Goal: Transaction & Acquisition: Purchase product/service

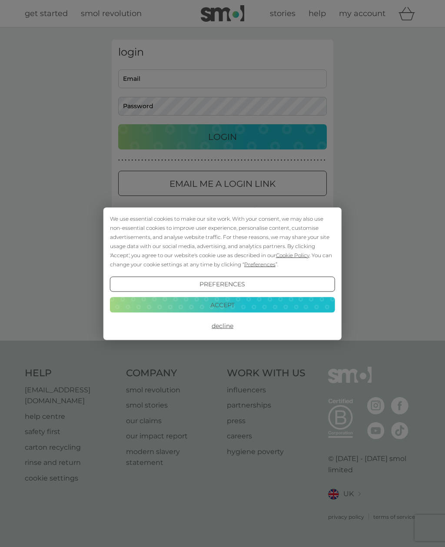
click at [264, 310] on button "Accept" at bounding box center [222, 305] width 225 height 16
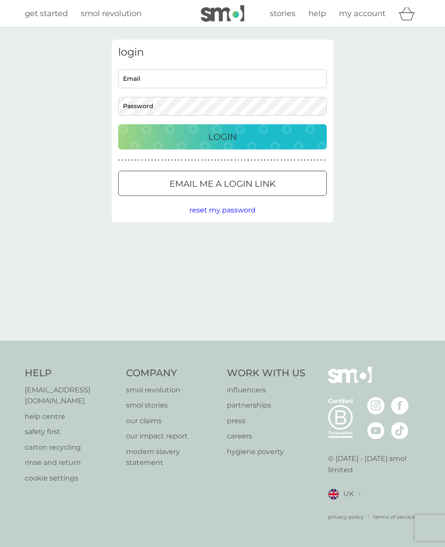
click at [194, 80] on input "Email" at bounding box center [222, 78] width 208 height 19
type input "katie.gurdler@outlook.com"
click at [222, 136] on button "Login" at bounding box center [222, 136] width 208 height 25
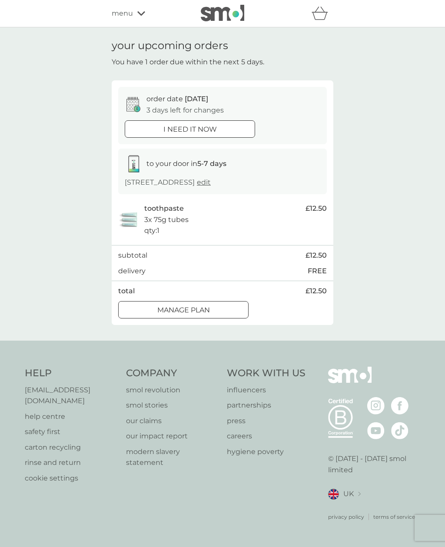
click at [227, 304] on div "Manage plan" at bounding box center [183, 309] width 129 height 11
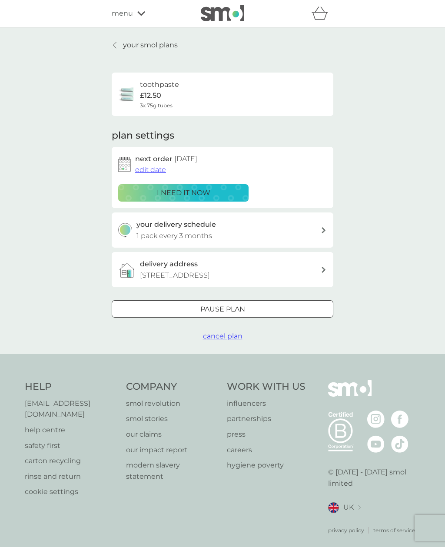
click at [117, 49] on link "your smol plans" at bounding box center [145, 45] width 66 height 11
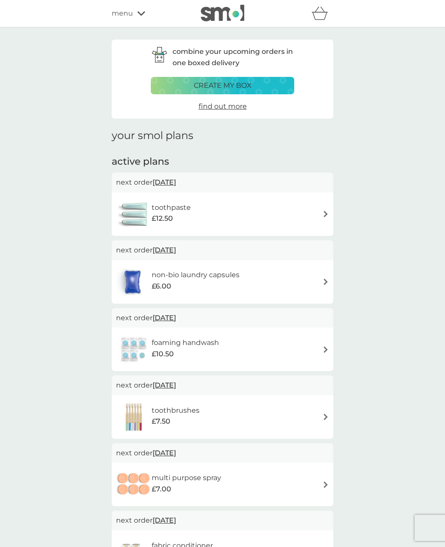
click at [266, 79] on button "create my box" at bounding box center [222, 85] width 143 height 17
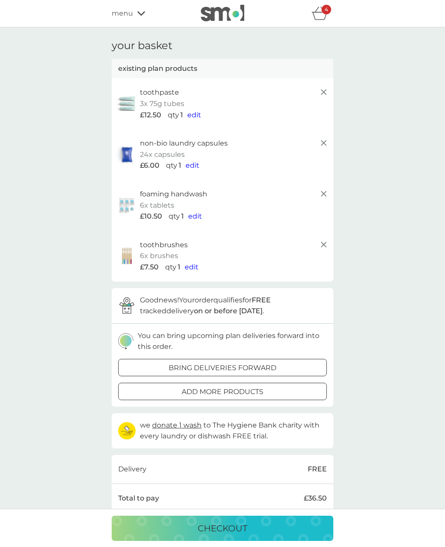
click at [326, 188] on icon at bounding box center [323, 193] width 10 height 10
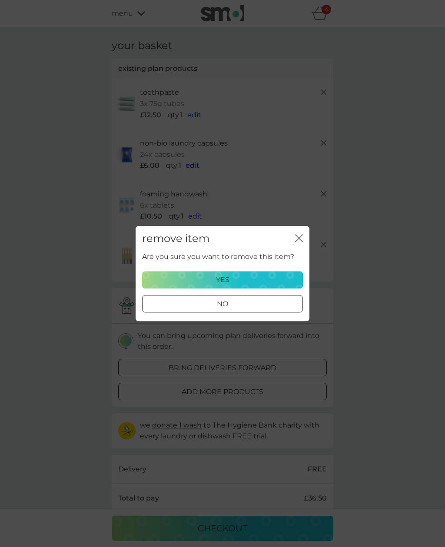
click at [275, 280] on div "yes" at bounding box center [222, 279] width 149 height 11
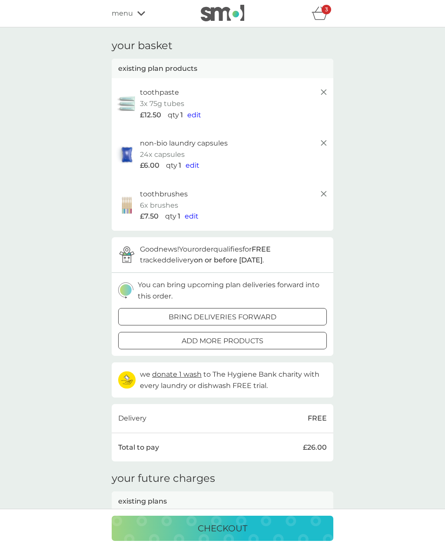
click at [323, 189] on icon at bounding box center [323, 193] width 10 height 10
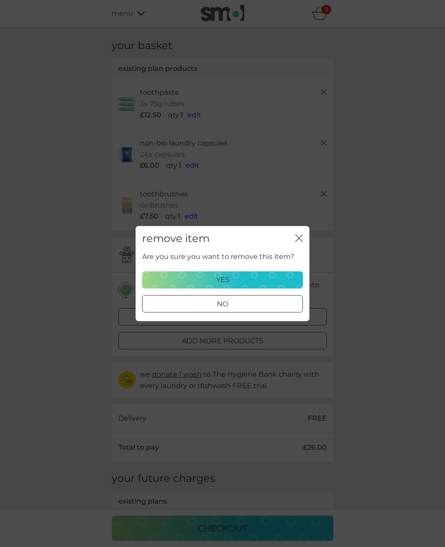
click at [274, 282] on div "yes" at bounding box center [222, 279] width 149 height 11
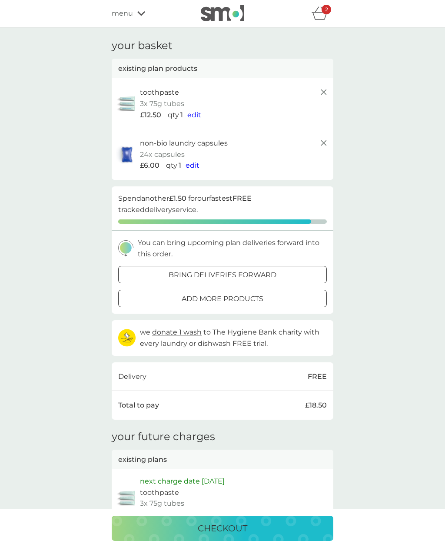
click at [287, 294] on div "add more products" at bounding box center [223, 298] width 208 height 11
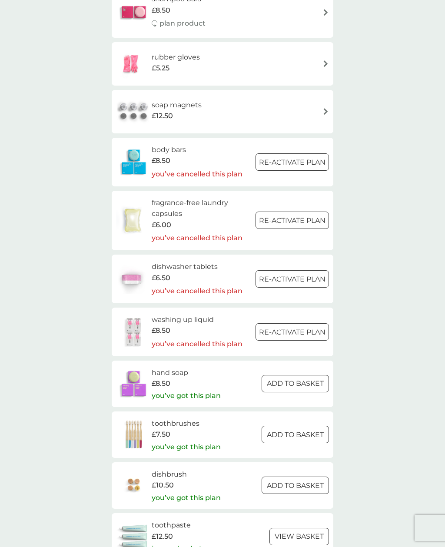
scroll to position [730, 0]
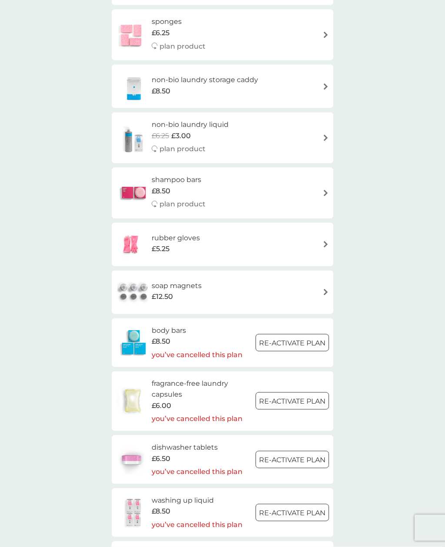
click at [298, 338] on div at bounding box center [292, 342] width 31 height 9
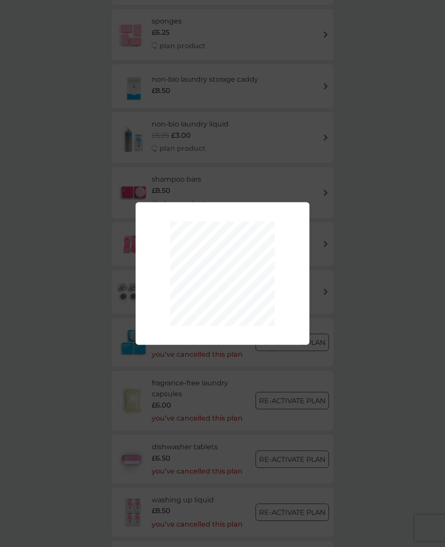
scroll to position [28, 0]
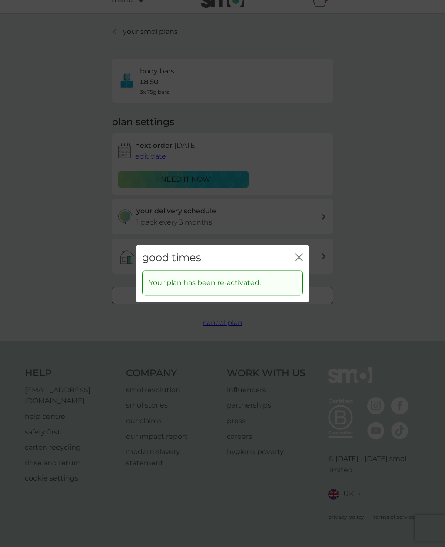
click at [298, 258] on icon "close" at bounding box center [296, 257] width 3 height 7
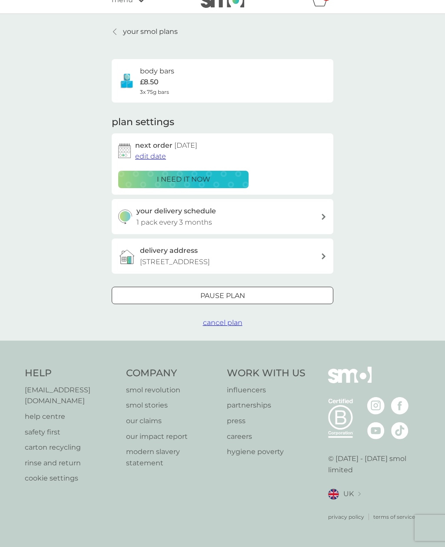
click at [133, 26] on p "your smol plans" at bounding box center [150, 31] width 55 height 11
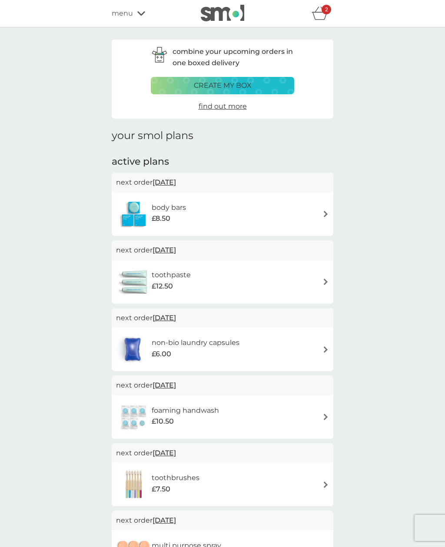
click at [256, 82] on div "create my box" at bounding box center [222, 85] width 132 height 11
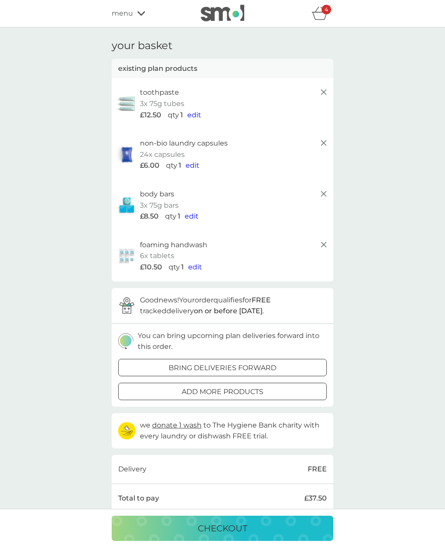
click at [324, 239] on icon at bounding box center [323, 244] width 10 height 10
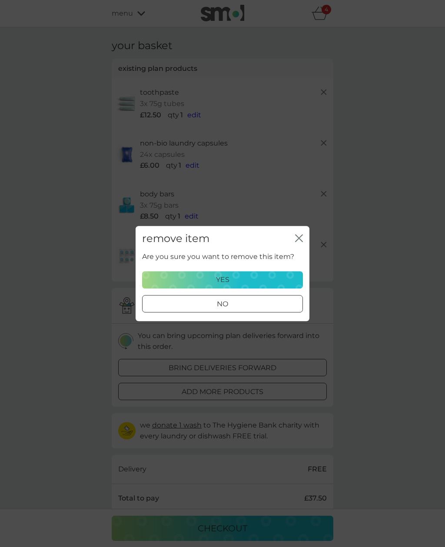
click at [267, 307] on div "no" at bounding box center [222, 303] width 160 height 11
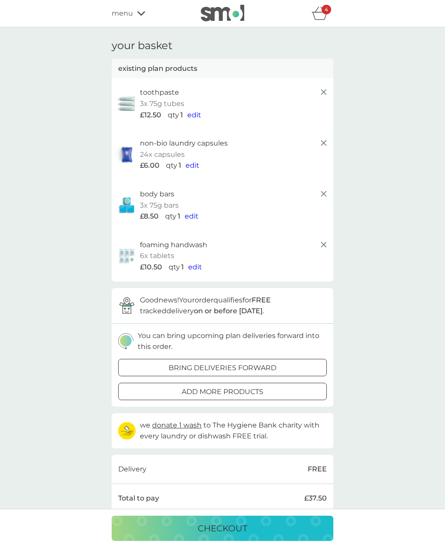
click at [323, 240] on icon at bounding box center [323, 244] width 10 height 10
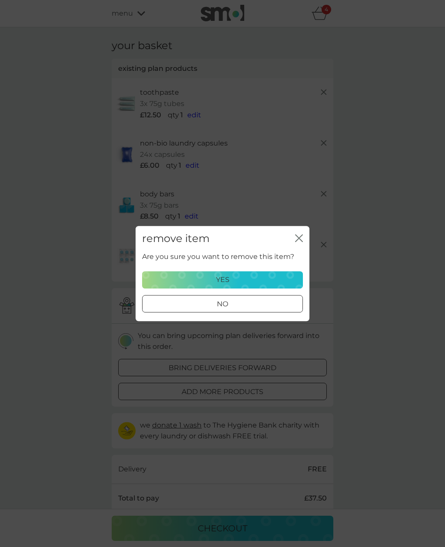
click at [241, 306] on div "no" at bounding box center [222, 303] width 160 height 11
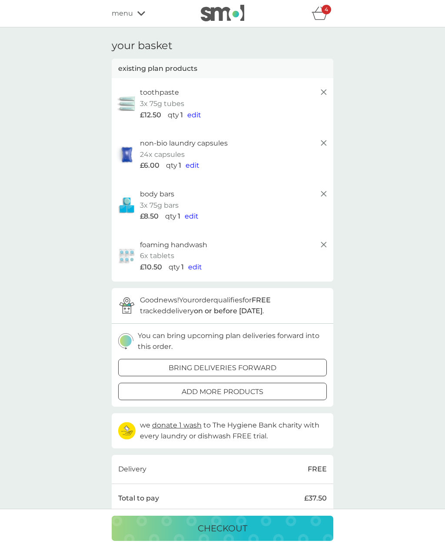
click at [195, 263] on span "edit" at bounding box center [195, 267] width 14 height 8
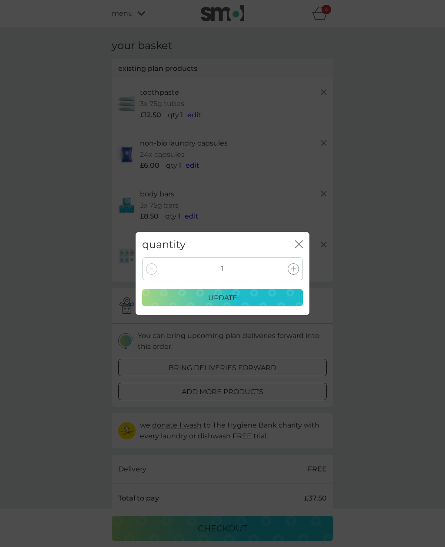
click at [157, 295] on div "update" at bounding box center [222, 297] width 149 height 11
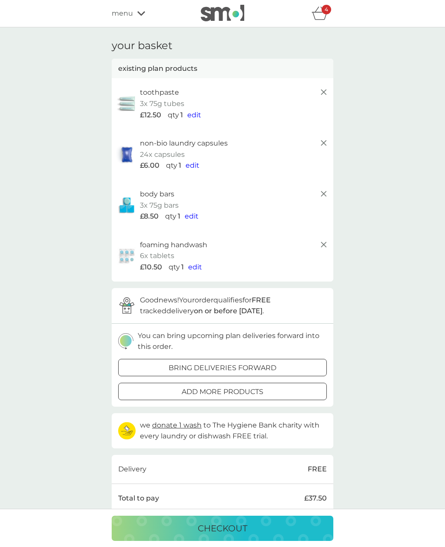
click at [318, 239] on icon at bounding box center [323, 244] width 10 height 10
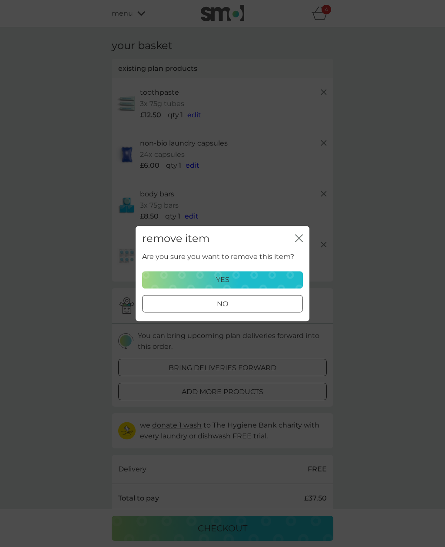
click at [260, 307] on div "no" at bounding box center [222, 303] width 160 height 11
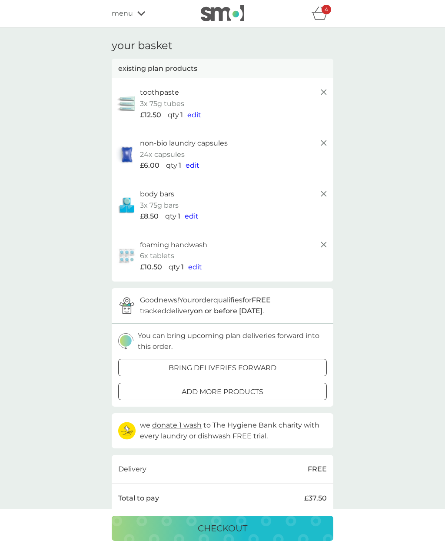
click at [242, 391] on p "add more products" at bounding box center [222, 391] width 82 height 11
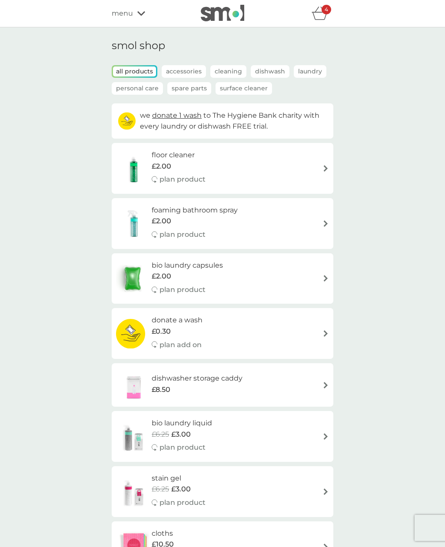
click at [187, 66] on p "Accessories" at bounding box center [184, 71] width 44 height 13
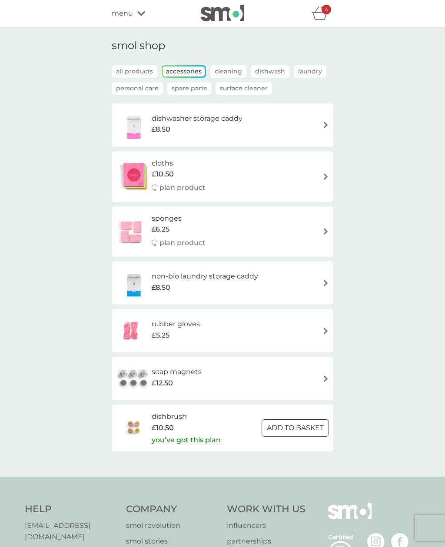
click at [192, 91] on p "Spare Parts" at bounding box center [189, 88] width 44 height 13
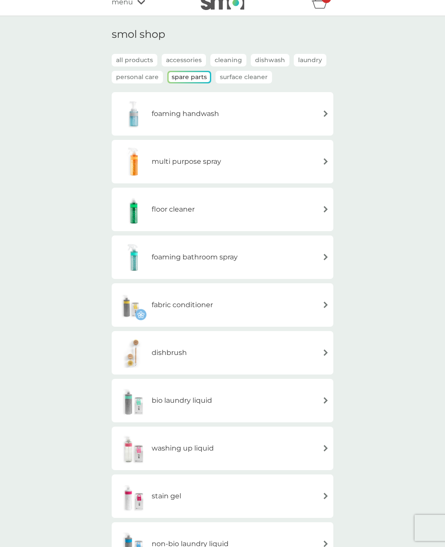
scroll to position [12, 0]
click at [257, 113] on div "foaming handwash" at bounding box center [222, 113] width 213 height 30
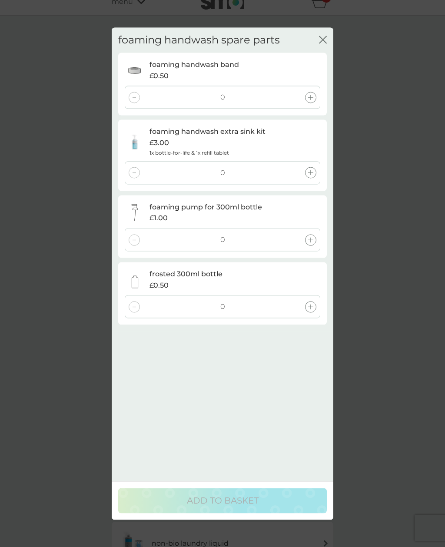
click at [308, 170] on icon at bounding box center [310, 172] width 5 height 5
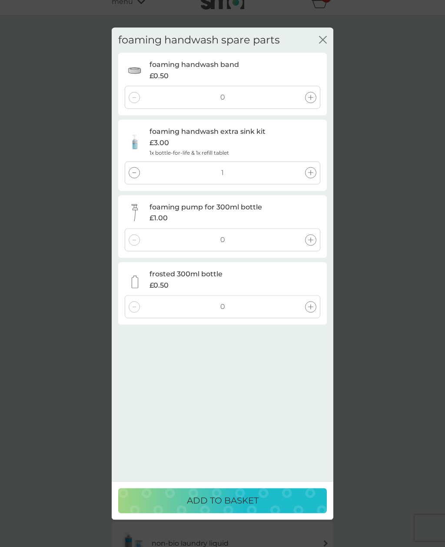
click at [231, 507] on p "ADD TO BASKET" at bounding box center [223, 500] width 72 height 14
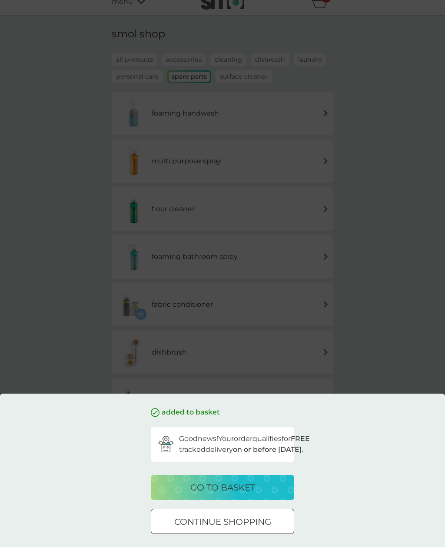
click at [245, 488] on p "go to basket" at bounding box center [222, 487] width 65 height 14
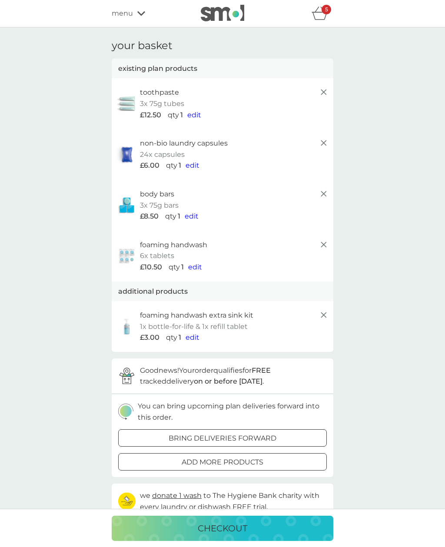
click at [323, 239] on icon at bounding box center [323, 244] width 10 height 10
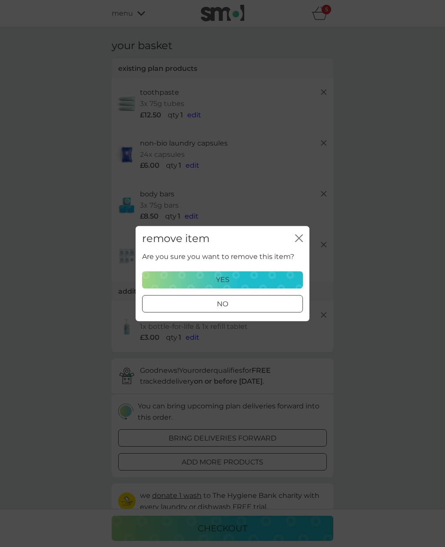
click at [252, 293] on div "Are you sure you want to remove this item? yes no" at bounding box center [222, 281] width 161 height 61
click at [220, 287] on button "yes" at bounding box center [222, 279] width 161 height 17
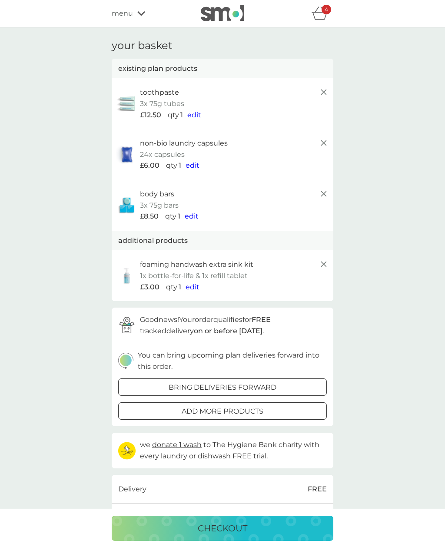
click at [212, 527] on p "checkout" at bounding box center [222, 528] width 49 height 14
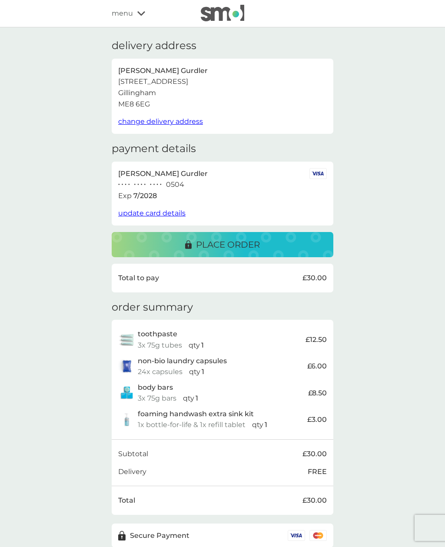
scroll to position [3, 0]
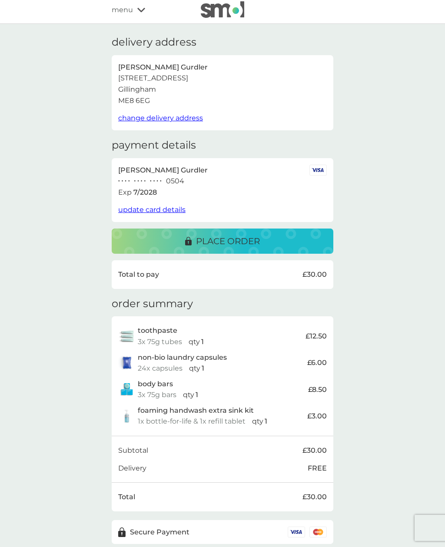
click at [267, 238] on div "place order" at bounding box center [222, 241] width 204 height 14
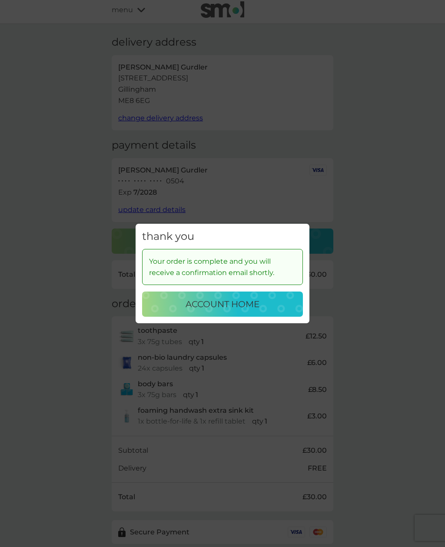
click at [292, 311] on div "account home" at bounding box center [222, 304] width 143 height 14
